Goal: Information Seeking & Learning: Find specific fact

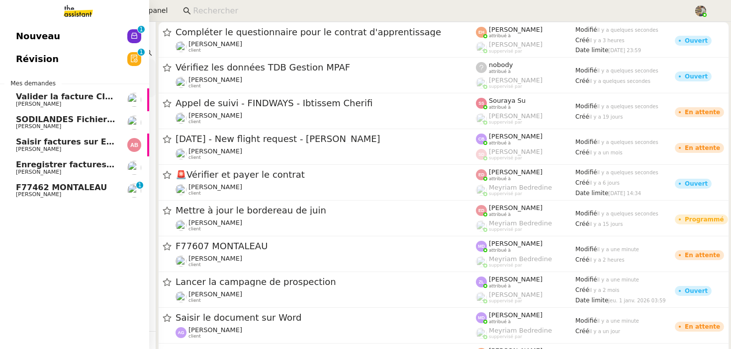
click at [8, 194] on link "F77462 [PERSON_NAME] [PERSON_NAME] Conceicao 0 1 2 3 4 5 6 7 8 9" at bounding box center [74, 190] width 149 height 23
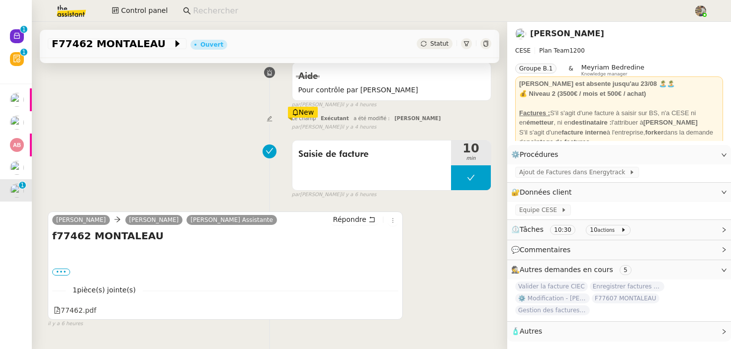
scroll to position [151, 0]
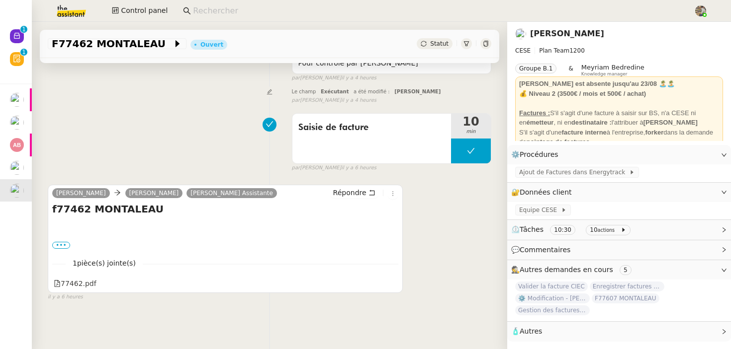
click at [239, 14] on input at bounding box center [438, 10] width 490 height 13
paste input "Aymeric Pichegrain"
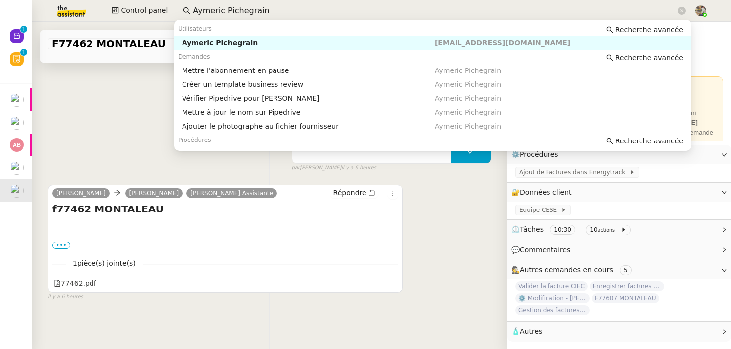
click at [237, 46] on div "Aymeric Pichegrain" at bounding box center [308, 42] width 252 height 9
type input "Aymeric Pichegrain"
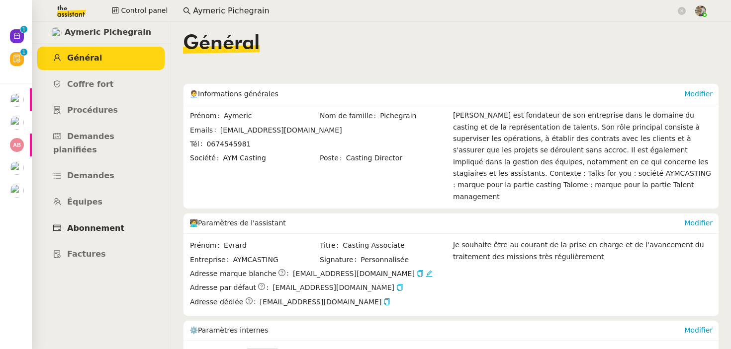
click at [93, 224] on span "Abonnement" at bounding box center [95, 228] width 57 height 9
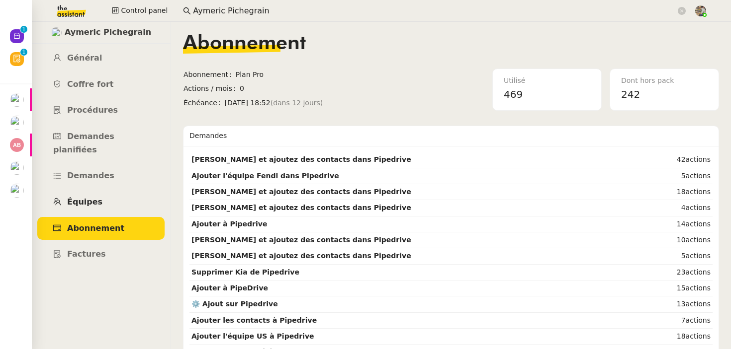
click at [96, 197] on link "Équipes" at bounding box center [100, 202] width 127 height 23
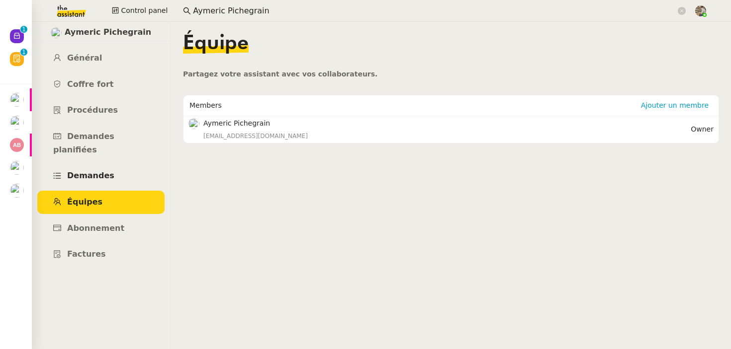
click at [97, 171] on span "Demandes" at bounding box center [90, 175] width 47 height 9
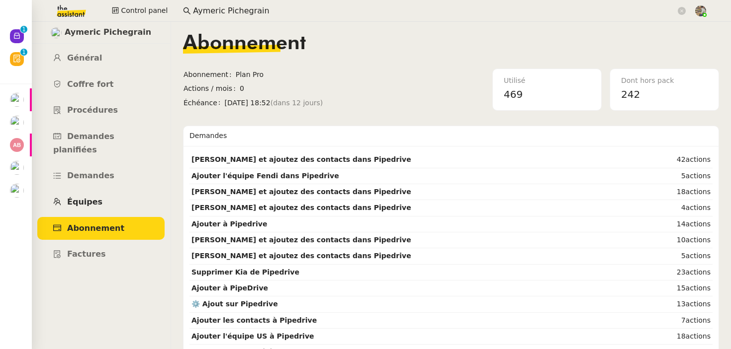
click at [81, 197] on span "Équipes" at bounding box center [84, 201] width 35 height 9
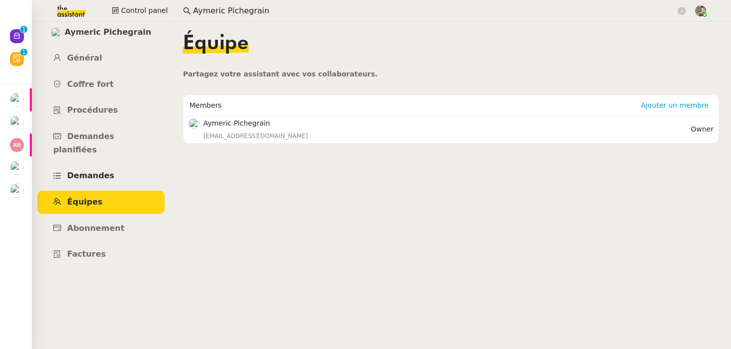
click at [93, 171] on span "Demandes" at bounding box center [90, 175] width 47 height 9
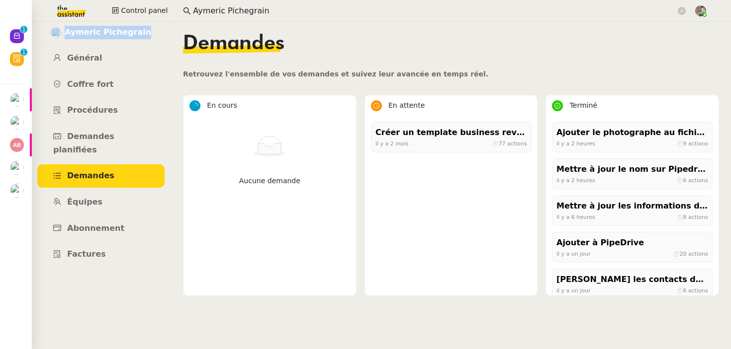
drag, startPoint x: 171, startPoint y: 30, endPoint x: 164, endPoint y: 32, distance: 6.8
click at [164, 32] on nz-layout "[PERSON_NAME] Général [PERSON_NAME] fort Procédures Demandes planifiées Demande…" at bounding box center [381, 185] width 699 height 327
click at [78, 55] on span "Général" at bounding box center [84, 57] width 35 height 9
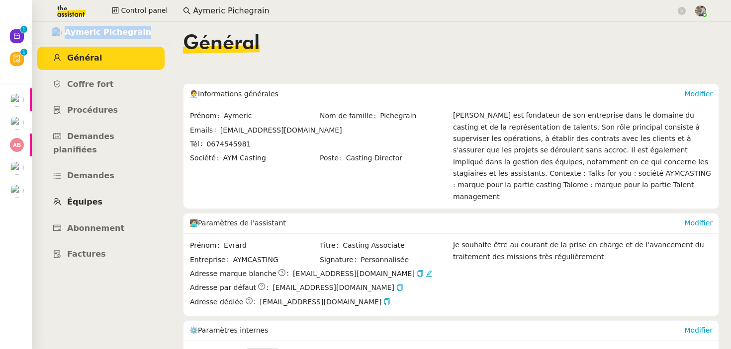
click at [74, 191] on link "Équipes" at bounding box center [100, 202] width 127 height 23
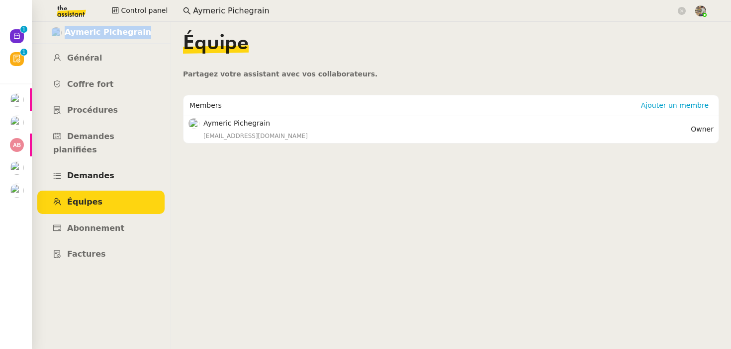
click at [86, 168] on link "Demandes" at bounding box center [100, 175] width 127 height 23
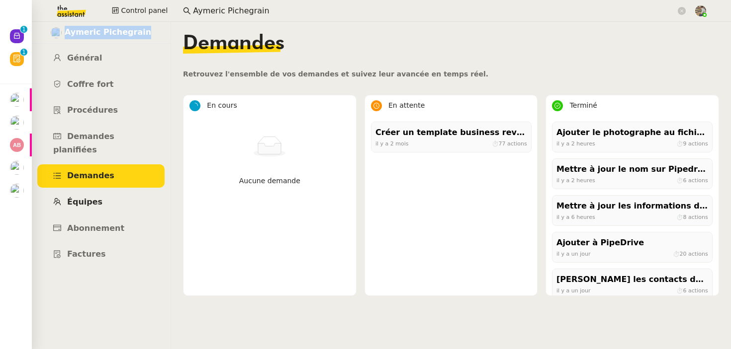
click at [101, 192] on link "Équipes" at bounding box center [100, 202] width 127 height 23
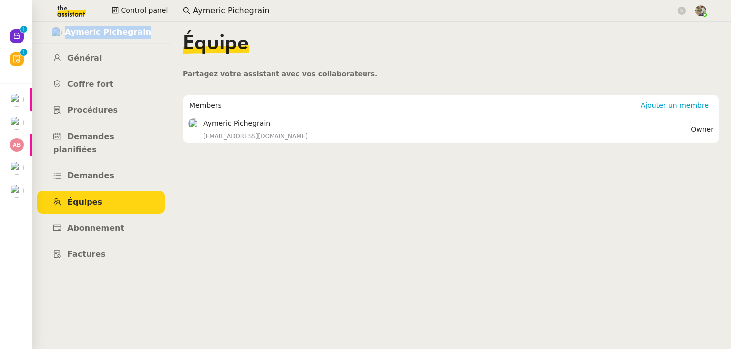
click at [102, 200] on link "Équipes" at bounding box center [100, 202] width 127 height 23
click at [104, 220] on link "Abonnement" at bounding box center [100, 228] width 127 height 23
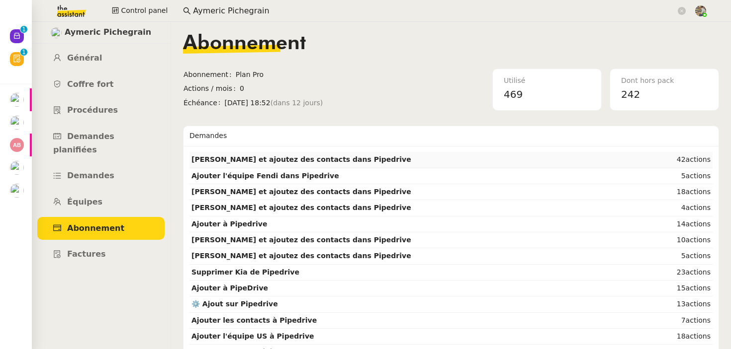
click at [286, 163] on strong "[PERSON_NAME] et ajoutez des contacts dans Pipedrive" at bounding box center [301, 160] width 220 height 8
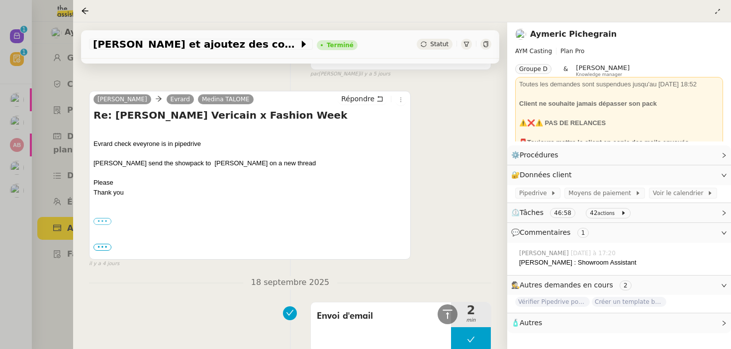
scroll to position [2532, 0]
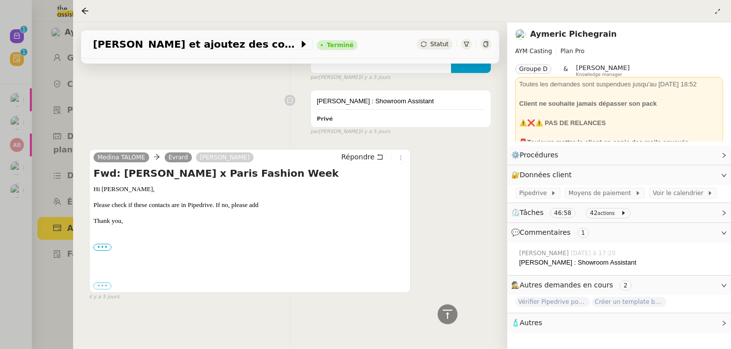
click at [58, 250] on div at bounding box center [365, 174] width 731 height 349
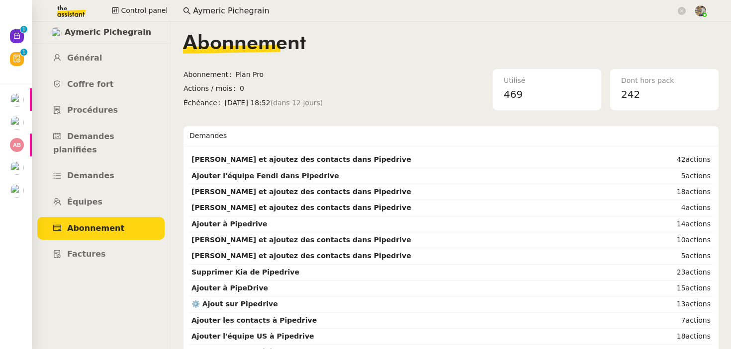
drag, startPoint x: 236, startPoint y: 88, endPoint x: 245, endPoint y: 88, distance: 8.4
click at [245, 88] on span "0" at bounding box center [338, 88] width 197 height 11
click at [234, 87] on span "Actions / mois" at bounding box center [211, 88] width 56 height 11
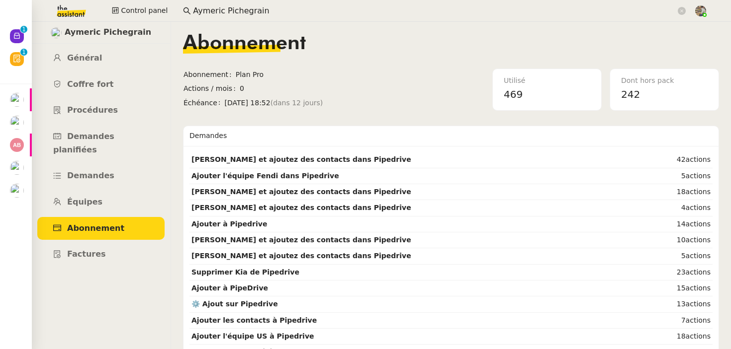
click at [240, 88] on span "0" at bounding box center [338, 88] width 197 height 11
drag, startPoint x: 244, startPoint y: 94, endPoint x: 181, endPoint y: 85, distance: 63.2
click at [179, 86] on nz-layout "[PERSON_NAME] Général Coffre fort Procédures Demandes planifiées Demandes Équip…" at bounding box center [381, 185] width 699 height 327
click at [181, 85] on nz-layout "[PERSON_NAME] Général Coffre fort Procédures Demandes planifiées Demandes Équip…" at bounding box center [381, 185] width 699 height 327
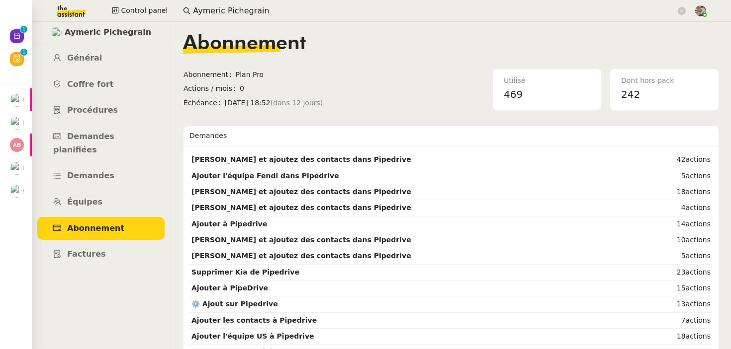
drag, startPoint x: 184, startPoint y: 94, endPoint x: 308, endPoint y: 95, distance: 123.3
click at [316, 94] on div "Actions / mois 0" at bounding box center [309, 88] width 253 height 11
drag, startPoint x: 308, startPoint y: 95, endPoint x: 349, endPoint y: 95, distance: 41.2
click at [323, 95] on td "Actions / mois 0" at bounding box center [310, 89] width 254 height 14
drag, startPoint x: 359, startPoint y: 102, endPoint x: 193, endPoint y: 70, distance: 169.6
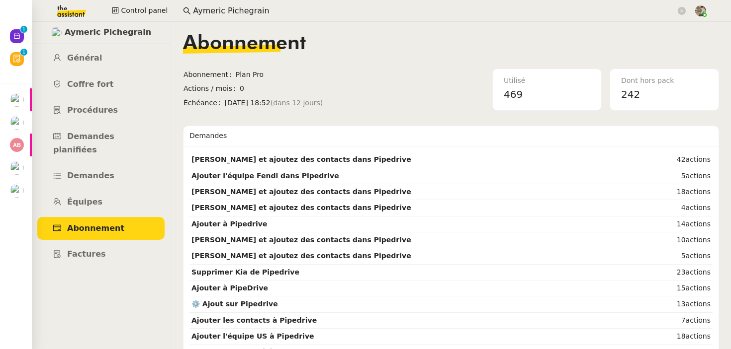
click at [193, 70] on tbody "Abonnement Plan Pro Actions / mois 0 Échéance [DATE] 18:52 (dans 12 jours)" at bounding box center [310, 90] width 254 height 42
click at [193, 70] on span "Abonnement" at bounding box center [209, 74] width 52 height 11
drag, startPoint x: 182, startPoint y: 74, endPoint x: 360, endPoint y: 104, distance: 180.5
click at [361, 104] on tbody "Abonnement Plan Pro Actions / mois 0 Échéance [DATE] 18:52 (dans 12 jours)" at bounding box center [310, 90] width 254 height 42
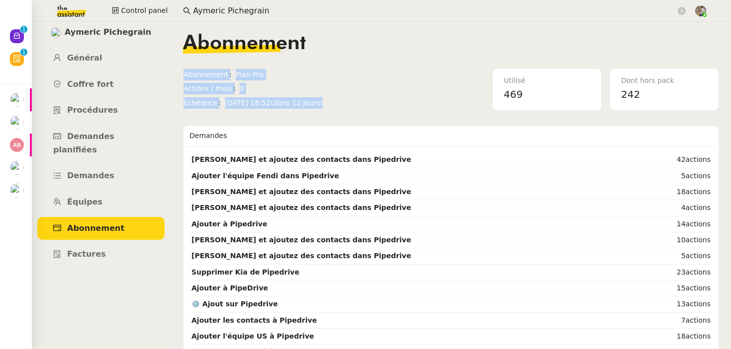
drag, startPoint x: 348, startPoint y: 104, endPoint x: 214, endPoint y: 64, distance: 139.6
click at [214, 64] on div "Abonnement Abonnement Plan Pro Actions / mois 0 Échéance [DATE] 18:52 (dans 12 …" at bounding box center [451, 72] width 536 height 77
click at [86, 197] on span "Équipes" at bounding box center [84, 201] width 35 height 9
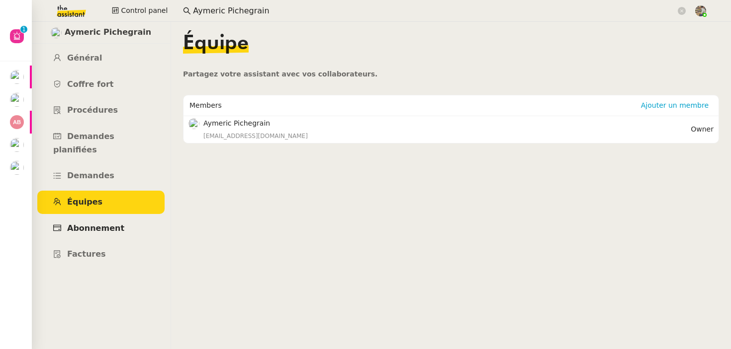
click at [100, 217] on link "Abonnement" at bounding box center [100, 228] width 127 height 23
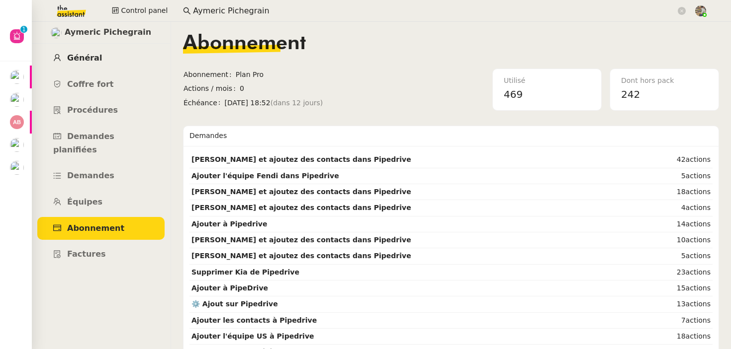
click at [97, 60] on link "Général" at bounding box center [100, 58] width 127 height 23
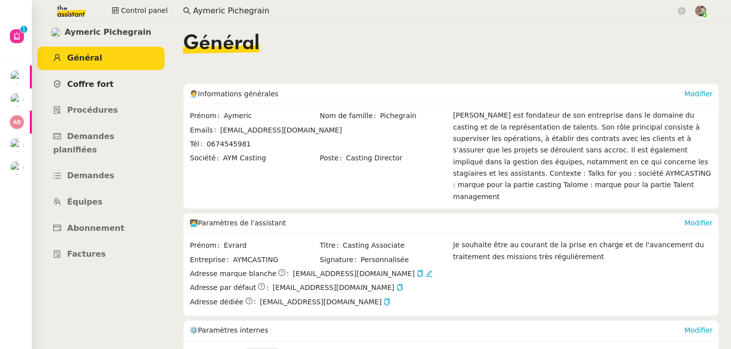
click at [101, 80] on span "Coffre fort" at bounding box center [90, 84] width 47 height 9
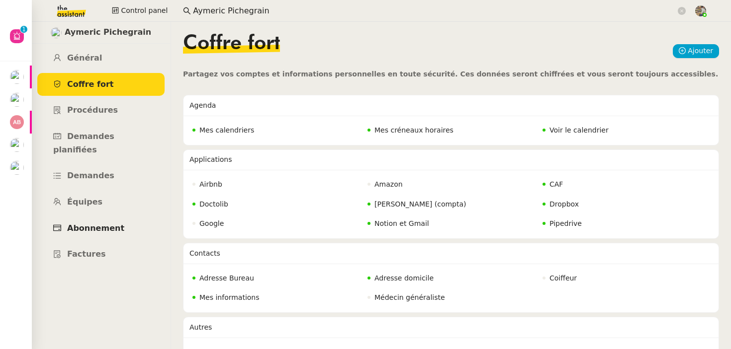
click at [97, 217] on link "Abonnement" at bounding box center [100, 228] width 127 height 23
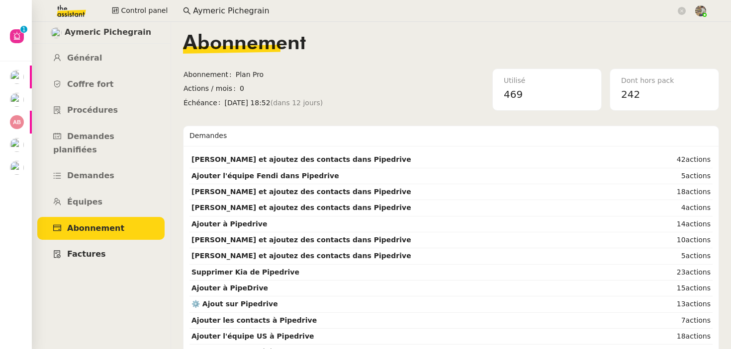
click at [90, 243] on link "Factures" at bounding box center [100, 254] width 127 height 23
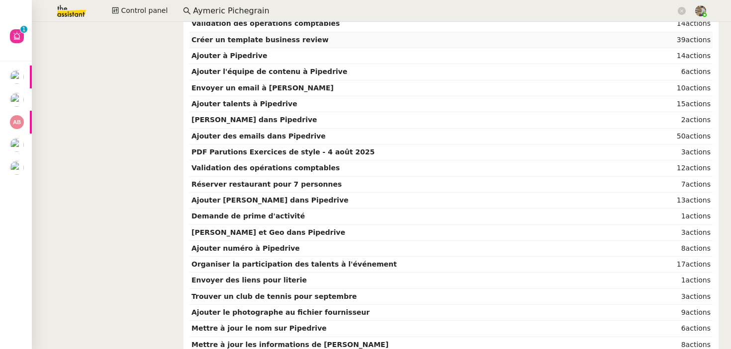
scroll to position [452, 0]
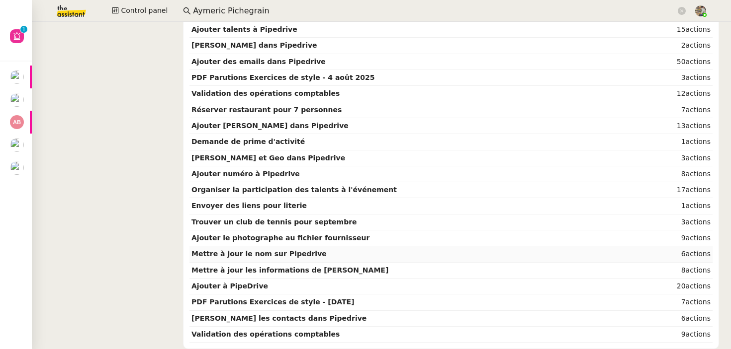
click at [285, 256] on strong "Mettre à jour le nom sur Pipedrive" at bounding box center [258, 254] width 135 height 8
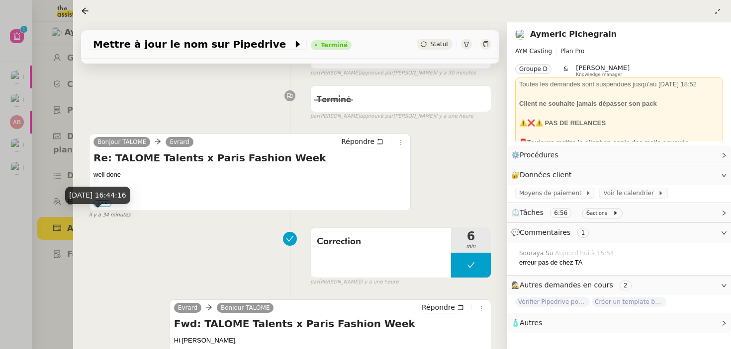
scroll to position [275, 0]
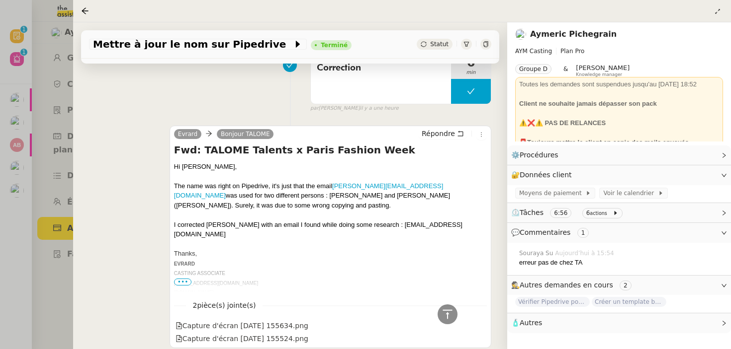
click at [55, 187] on div at bounding box center [365, 174] width 731 height 349
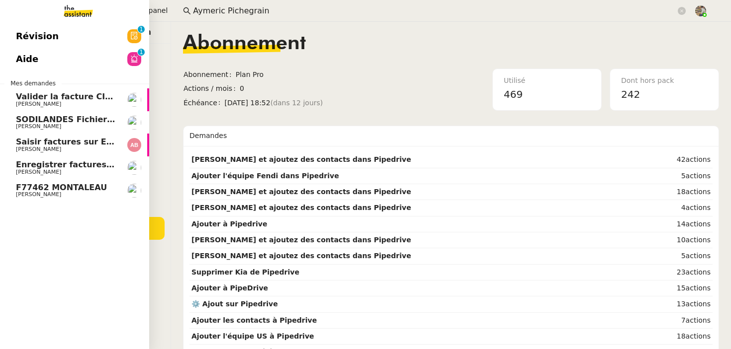
click at [24, 147] on span "[PERSON_NAME]" at bounding box center [38, 149] width 45 height 6
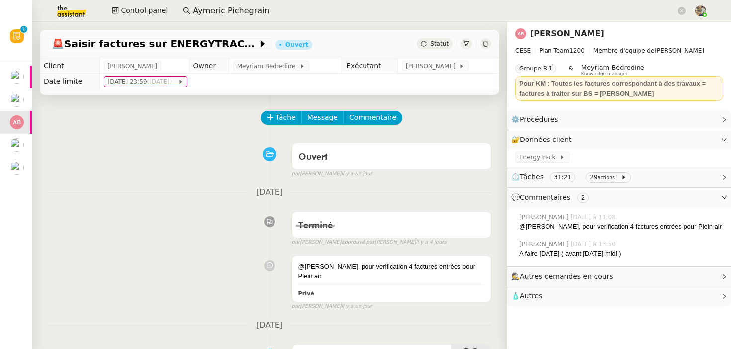
click at [560, 35] on link "[PERSON_NAME]" at bounding box center [567, 33] width 74 height 9
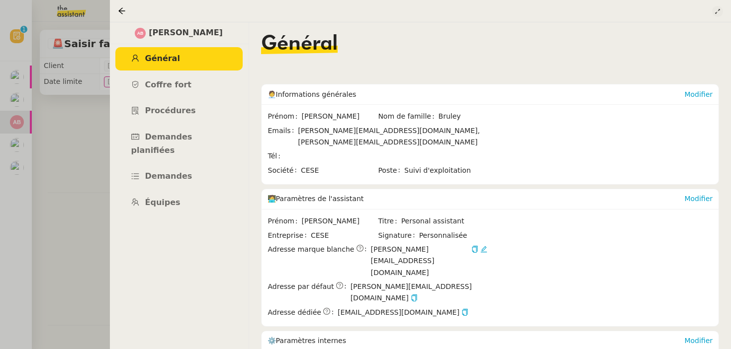
click at [720, 13] on icon at bounding box center [717, 11] width 6 height 6
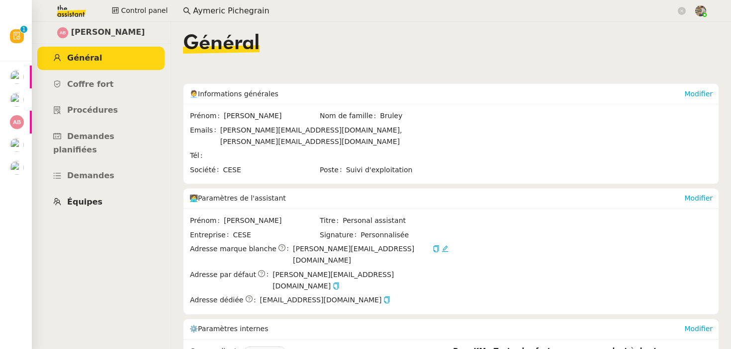
click at [82, 198] on link "Équipes" at bounding box center [100, 202] width 127 height 23
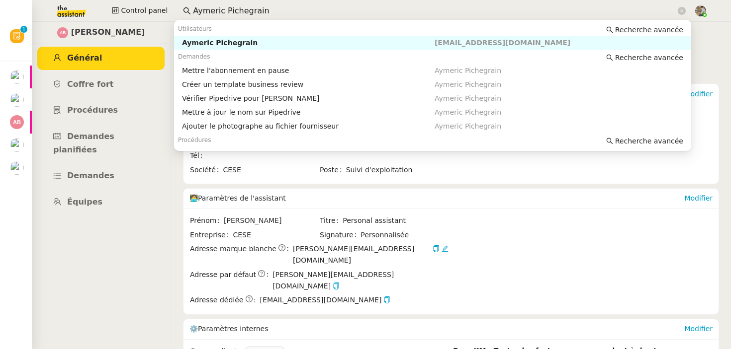
click at [268, 7] on input "Aymeric Pichegrain" at bounding box center [434, 10] width 483 height 13
click at [236, 43] on div "Aymeric Pichegrain" at bounding box center [308, 42] width 252 height 9
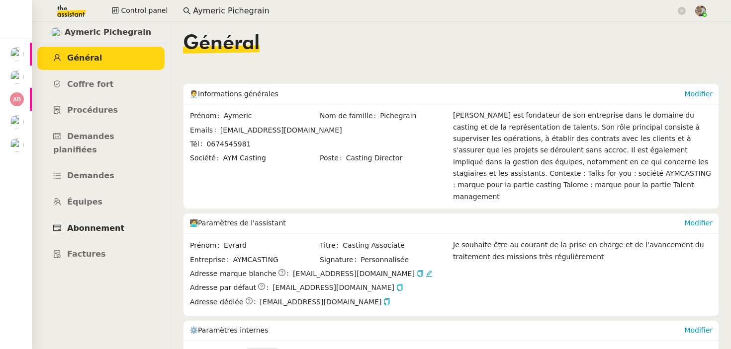
click at [82, 217] on link "Abonnement" at bounding box center [100, 228] width 127 height 23
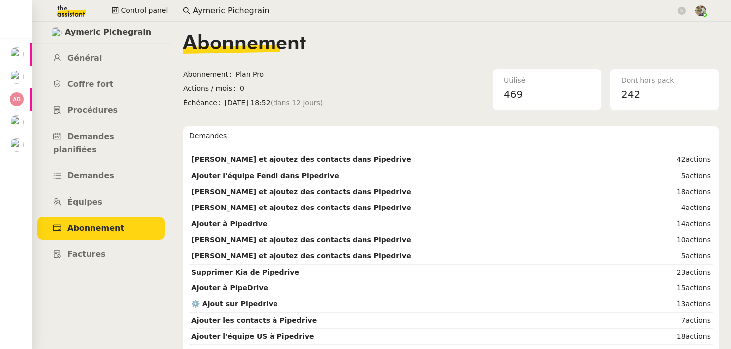
drag, startPoint x: 364, startPoint y: 104, endPoint x: 177, endPoint y: 72, distance: 190.1
click at [171, 71] on nz-layout "[PERSON_NAME] Général Coffre fort Procédures Demandes planifiées Demandes Équip…" at bounding box center [381, 185] width 699 height 327
click at [177, 72] on nz-layout "[PERSON_NAME] Général Coffre fort Procédures Demandes planifiées Demandes Équip…" at bounding box center [381, 185] width 699 height 327
drag, startPoint x: 183, startPoint y: 73, endPoint x: 355, endPoint y: 108, distance: 174.9
click at [355, 108] on tbody "Abonnement Plan Pro Actions / mois 0 Échéance [DATE] 18:52 (dans 12 jours)" at bounding box center [310, 90] width 254 height 42
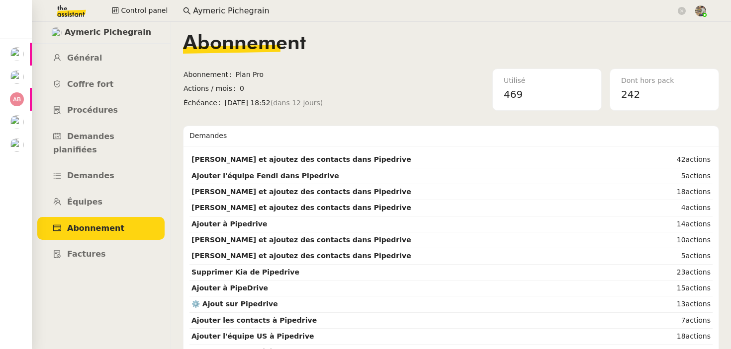
click at [355, 108] on span "[DATE] 18:52 (dans 12 jours)" at bounding box center [331, 102] width 212 height 11
drag, startPoint x: 363, startPoint y: 106, endPoint x: 234, endPoint y: 88, distance: 129.9
click at [237, 89] on tbody "Abonnement Plan Pro Actions / mois 0 Échéance [DATE] 18:52 (dans 12 jours)" at bounding box center [310, 90] width 254 height 42
click at [86, 33] on span "Aymeric Pichegrain" at bounding box center [108, 32] width 86 height 13
click at [62, 35] on img at bounding box center [56, 32] width 11 height 11
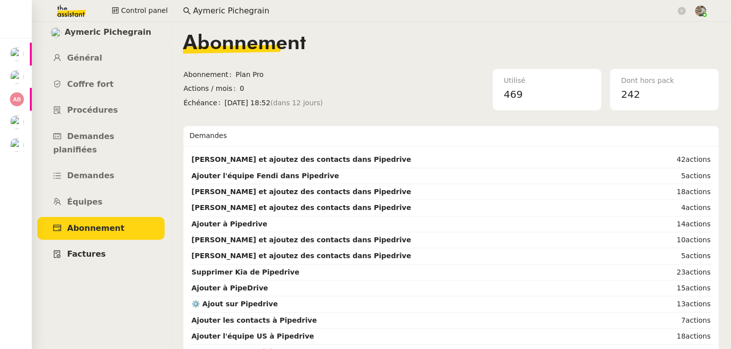
click at [97, 249] on span "Factures" at bounding box center [86, 253] width 39 height 9
drag, startPoint x: 628, startPoint y: 97, endPoint x: 661, endPoint y: 97, distance: 32.8
click at [661, 97] on div "242" at bounding box center [664, 94] width 86 height 16
click at [82, 55] on span "Général" at bounding box center [84, 57] width 35 height 9
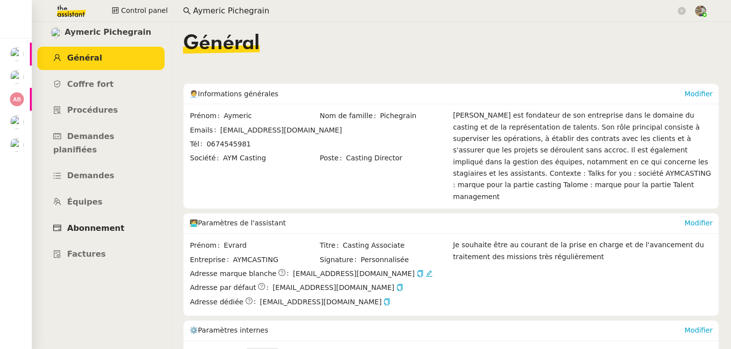
click at [98, 220] on link "Abonnement" at bounding box center [100, 228] width 127 height 23
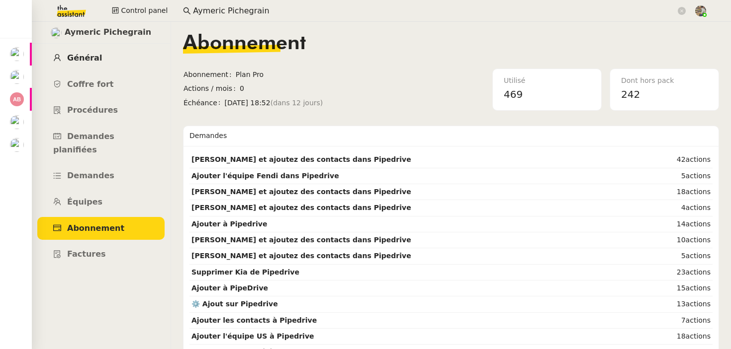
click at [107, 67] on link "Général" at bounding box center [100, 58] width 127 height 23
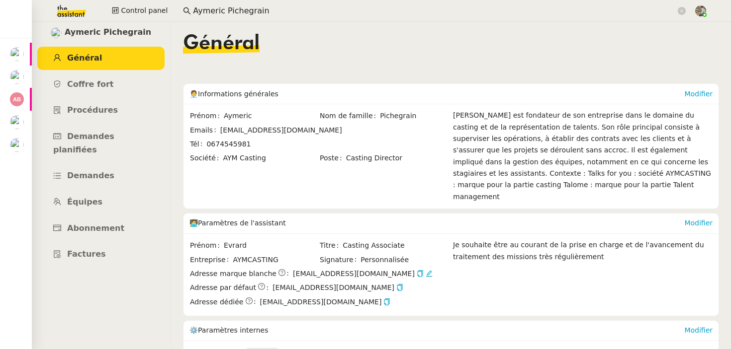
click at [247, 125] on div "[EMAIL_ADDRESS][DOMAIN_NAME]" at bounding box center [281, 130] width 122 height 11
copy span "[EMAIL_ADDRESS][DOMAIN_NAME]"
click at [282, 96] on div "🧑‍💼 Informations générales" at bounding box center [436, 94] width 494 height 20
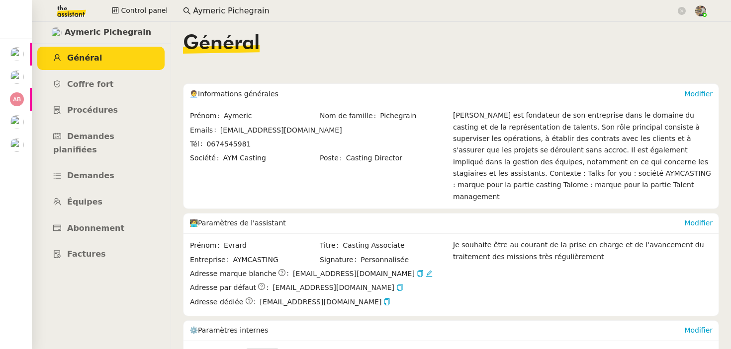
click at [271, 95] on span "Informations générales" at bounding box center [238, 94] width 81 height 8
click at [264, 219] on span "Paramètres de l'assistant" at bounding box center [242, 223] width 88 height 8
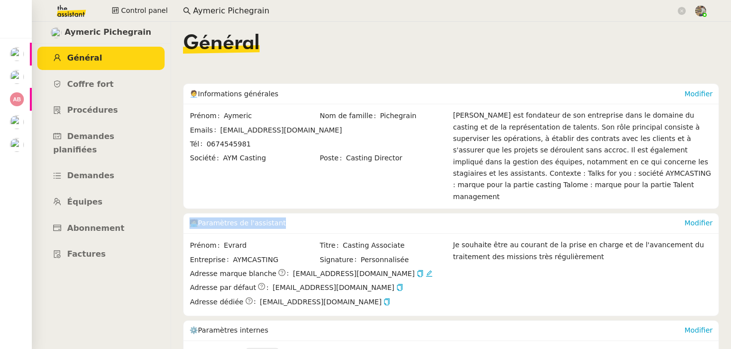
click at [264, 219] on span "Paramètres de l'assistant" at bounding box center [242, 223] width 88 height 8
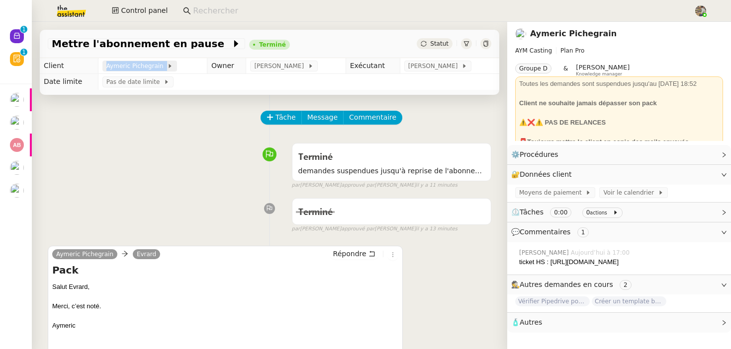
drag, startPoint x: 96, startPoint y: 64, endPoint x: 163, endPoint y: 66, distance: 66.6
click at [163, 66] on td "Aymeric Pichegrain" at bounding box center [152, 66] width 109 height 16
copy div "Aymeric Pichegrain"
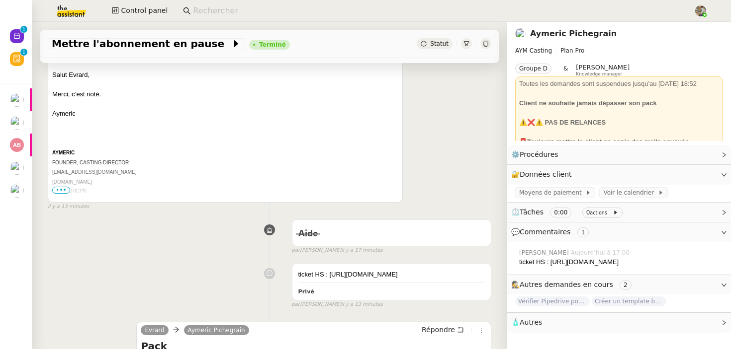
scroll to position [213, 0]
